Goal: Task Accomplishment & Management: Manage account settings

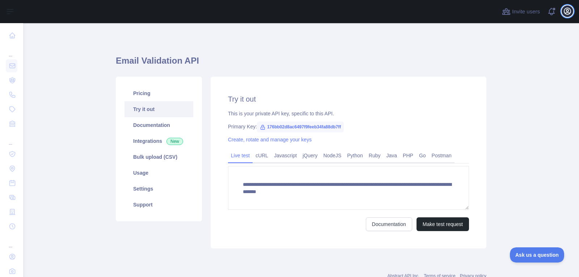
click at [570, 14] on icon "button" at bounding box center [567, 11] width 9 height 9
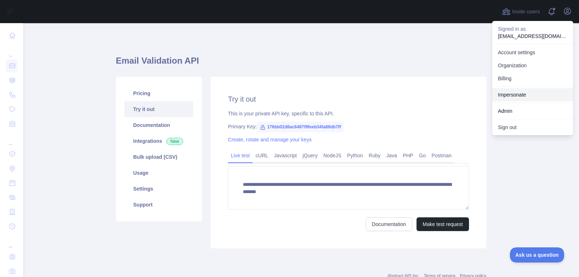
click at [547, 93] on link "Impersonate" at bounding box center [532, 94] width 81 height 13
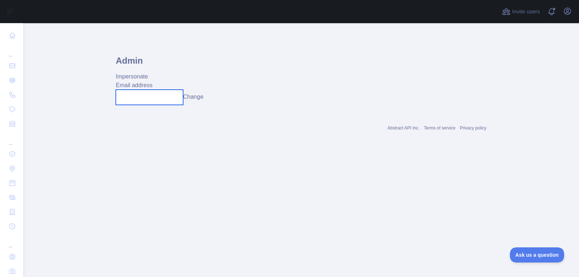
click at [152, 102] on input "text" at bounding box center [149, 97] width 67 height 15
paste input "**********"
type input "**********"
click at [194, 99] on button "Change" at bounding box center [193, 97] width 20 height 9
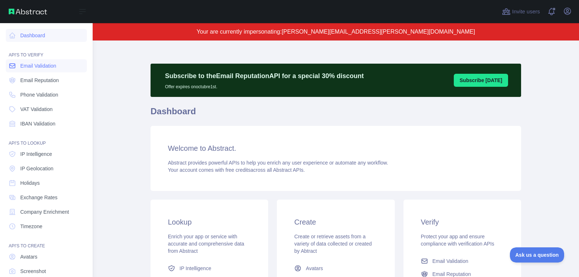
click at [30, 65] on span "Email Validation" at bounding box center [38, 65] width 36 height 7
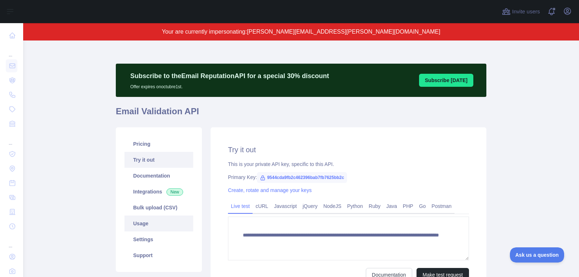
click at [162, 227] on link "Usage" at bounding box center [158, 224] width 69 height 16
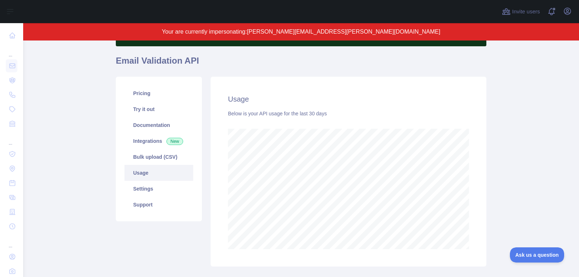
scroll to position [49, 0]
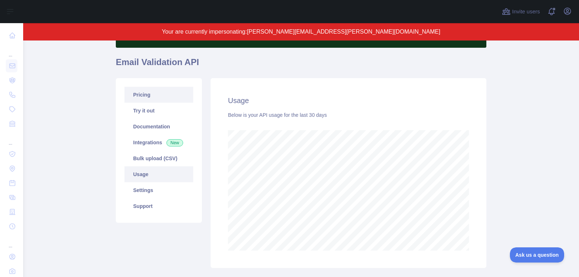
click at [146, 95] on link "Pricing" at bounding box center [158, 95] width 69 height 16
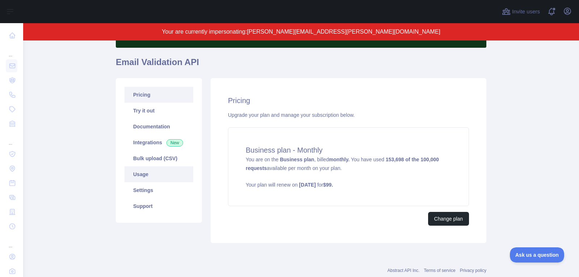
click at [169, 172] on link "Usage" at bounding box center [158, 174] width 69 height 16
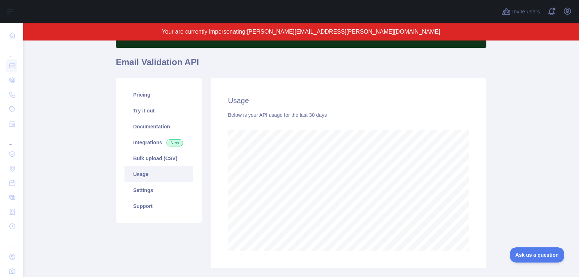
scroll to position [237, 556]
click at [169, 153] on link "Bulk upload (CSV)" at bounding box center [158, 159] width 69 height 16
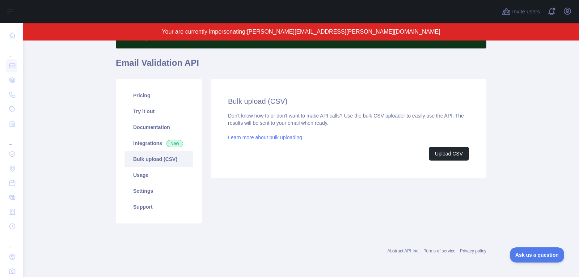
scroll to position [48, 0]
click at [166, 175] on link "Usage" at bounding box center [158, 176] width 69 height 16
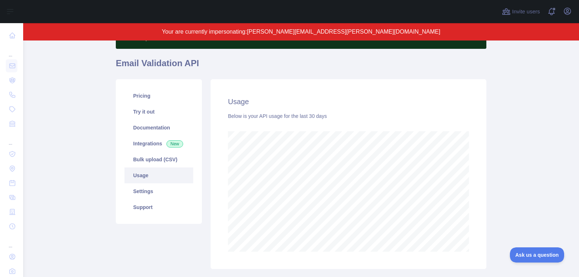
scroll to position [237, 556]
click at [168, 191] on link "Settings" at bounding box center [158, 191] width 69 height 16
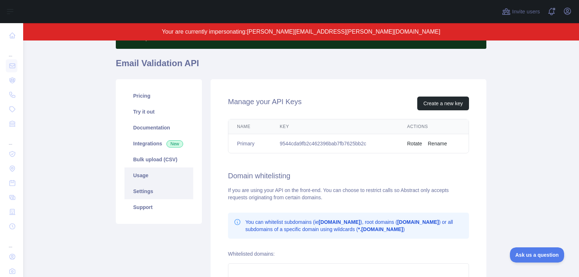
click at [173, 170] on link "Usage" at bounding box center [158, 176] width 69 height 16
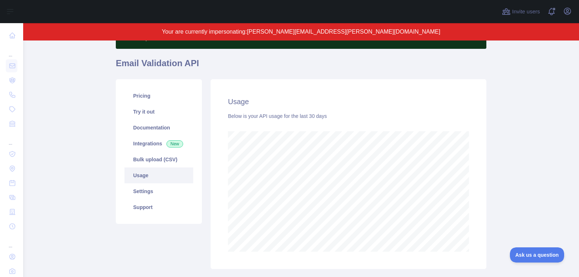
scroll to position [237, 556]
click at [569, 13] on icon "button" at bounding box center [567, 11] width 7 height 7
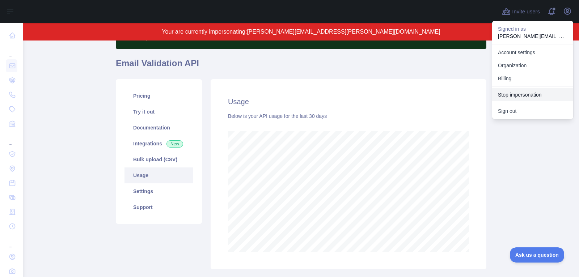
click at [524, 96] on button "Stop impersonation" at bounding box center [532, 94] width 81 height 13
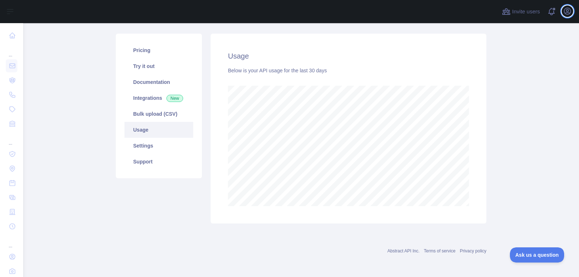
scroll to position [15, 0]
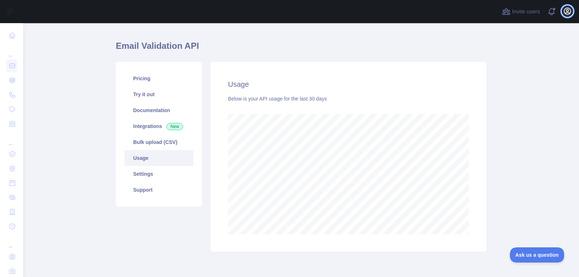
click at [568, 10] on icon "button" at bounding box center [567, 11] width 7 height 7
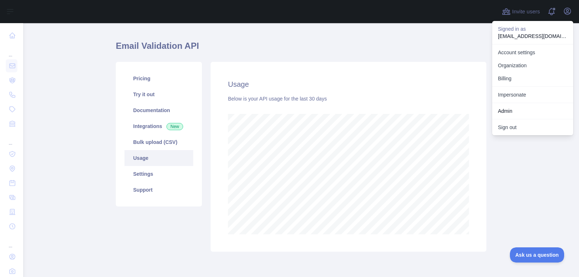
click at [539, 88] on link "Impersonate" at bounding box center [532, 94] width 81 height 13
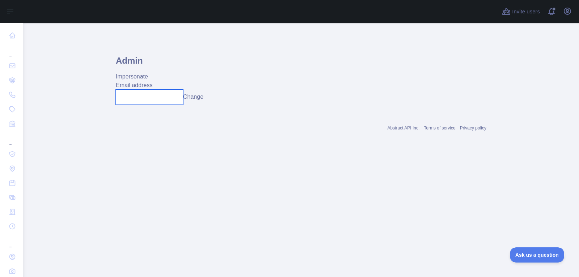
click at [168, 93] on input "text" at bounding box center [149, 97] width 67 height 15
paste input "**********"
type input "**********"
click at [201, 96] on button "Change" at bounding box center [198, 97] width 20 height 9
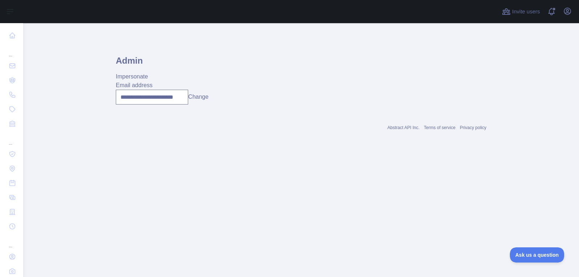
scroll to position [0, 0]
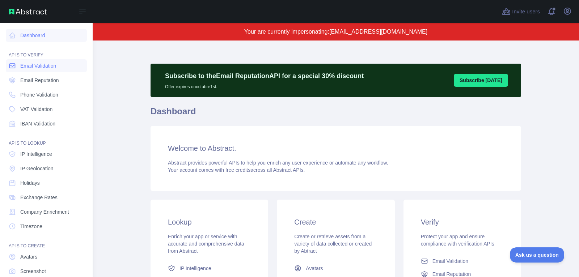
click at [47, 68] on span "Email Validation" at bounding box center [38, 65] width 36 height 7
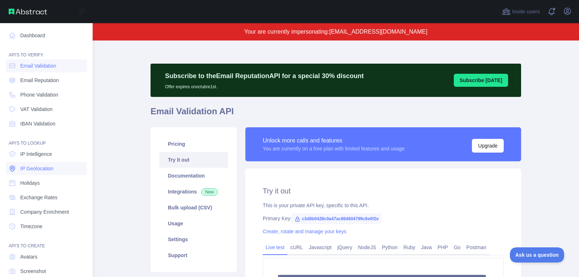
click at [34, 172] on link "IP Geolocation" at bounding box center [46, 168] width 81 height 13
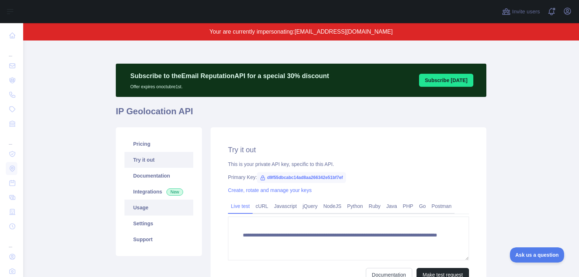
click at [169, 211] on link "Usage" at bounding box center [158, 208] width 69 height 16
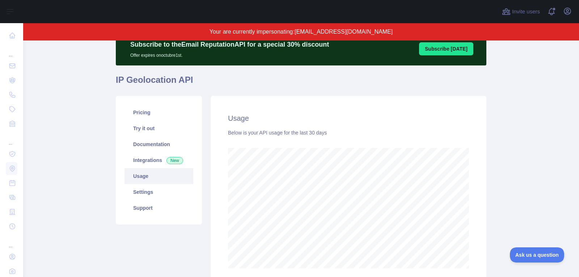
scroll to position [29, 0]
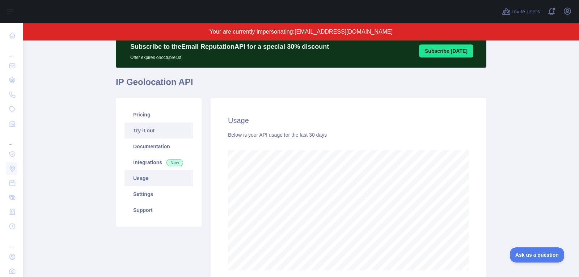
click at [146, 123] on link "Try it out" at bounding box center [158, 131] width 69 height 16
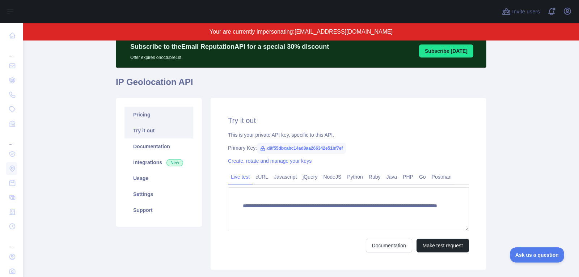
click at [146, 112] on link "Pricing" at bounding box center [158, 115] width 69 height 16
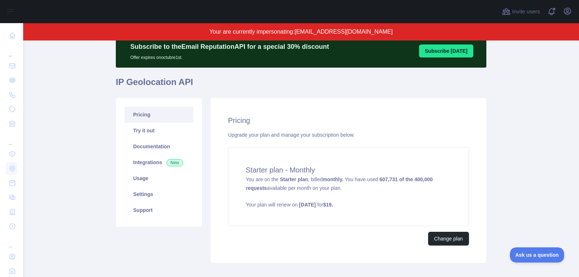
click at [564, 16] on div "Open user menu" at bounding box center [568, 11] width 12 height 13
click at [565, 15] on icon "button" at bounding box center [567, 11] width 9 height 9
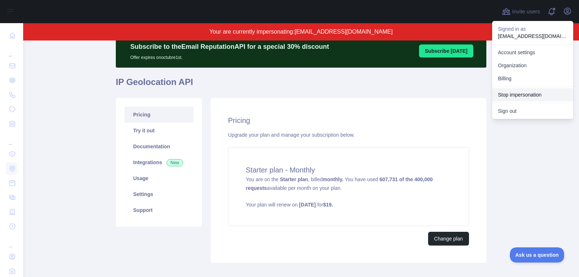
click at [523, 93] on button "Stop impersonation" at bounding box center [532, 94] width 81 height 13
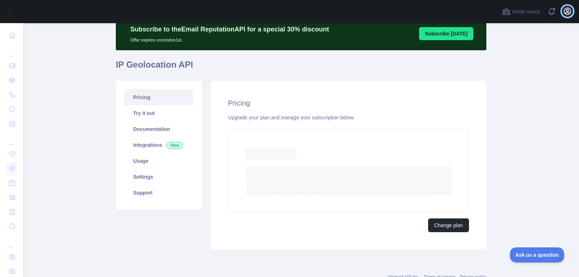
click at [566, 13] on icon "button" at bounding box center [567, 11] width 9 height 9
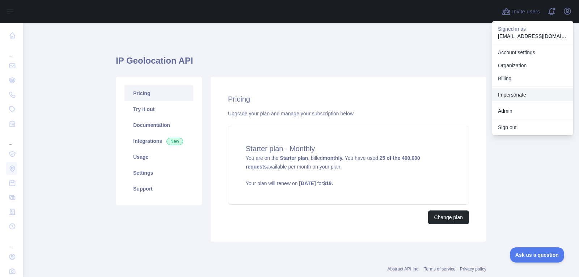
click at [515, 93] on link "Impersonate" at bounding box center [532, 94] width 81 height 13
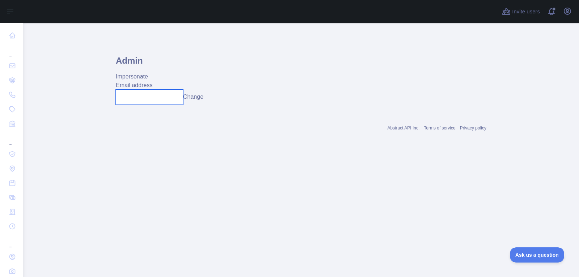
click at [175, 100] on input "text" at bounding box center [149, 97] width 67 height 15
paste input "*****"
type input "*"
paste input "**********"
type input "**********"
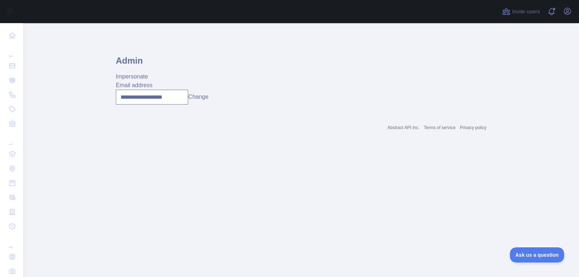
click at [200, 101] on div "**********" at bounding box center [301, 97] width 371 height 15
click at [201, 98] on button "Change" at bounding box center [198, 97] width 20 height 9
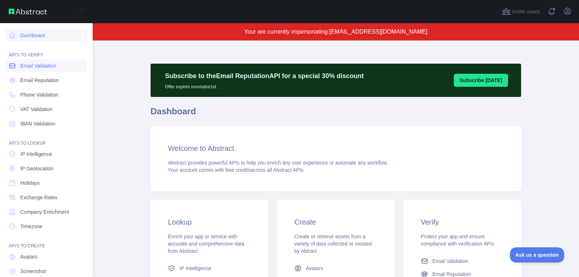
click at [17, 63] on link "Email Validation" at bounding box center [46, 65] width 81 height 13
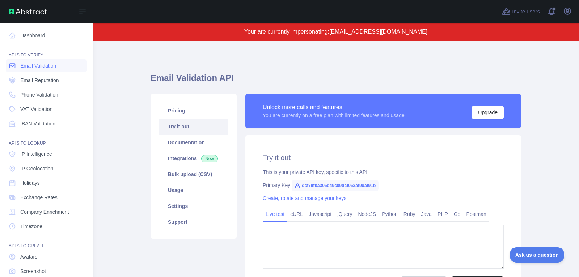
type textarea "**********"
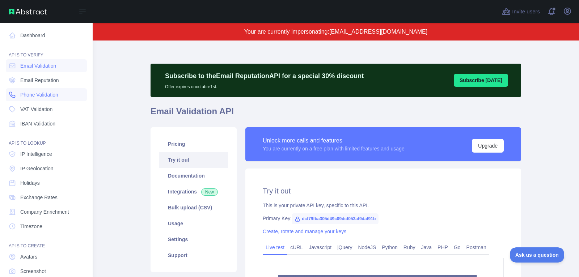
click at [15, 93] on icon at bounding box center [12, 94] width 7 height 7
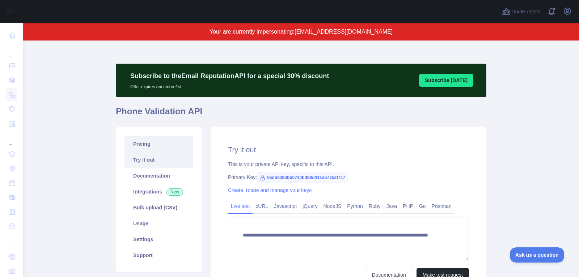
click at [164, 147] on link "Pricing" at bounding box center [158, 144] width 69 height 16
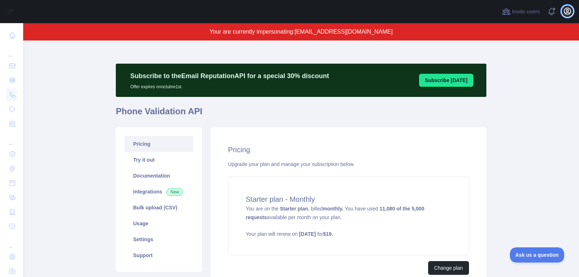
click at [569, 13] on icon "button" at bounding box center [567, 11] width 7 height 7
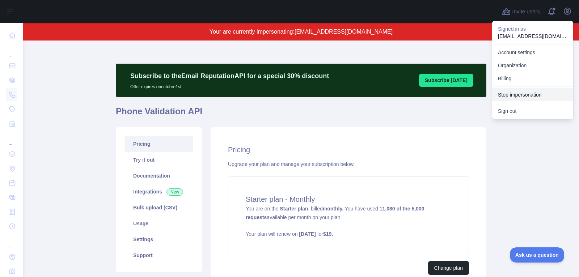
click at [511, 96] on button "Stop impersonation" at bounding box center [532, 94] width 81 height 13
